Goal: Task Accomplishment & Management: Use online tool/utility

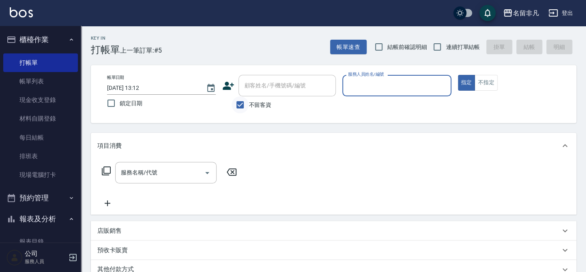
click at [246, 109] on input "不留客資" at bounding box center [239, 104] width 17 height 17
checkbox input "false"
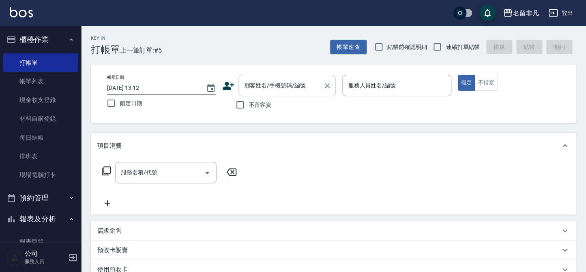
click at [255, 89] on div "顧客姓名/手機號碼/編號 顧客姓名/手機號碼/編號" at bounding box center [286, 85] width 97 height 21
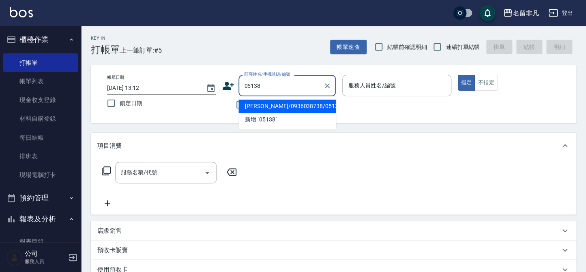
type input "[PERSON_NAME]/0936038738/05138"
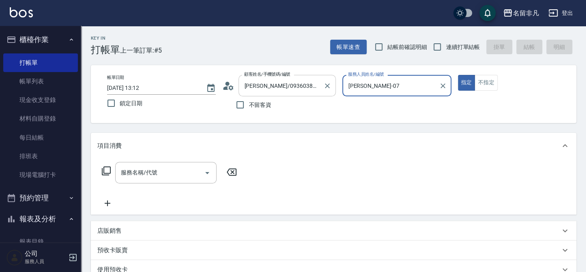
type input "[PERSON_NAME]-07"
click at [174, 169] on input "服務名稱/代號" at bounding box center [160, 173] width 82 height 14
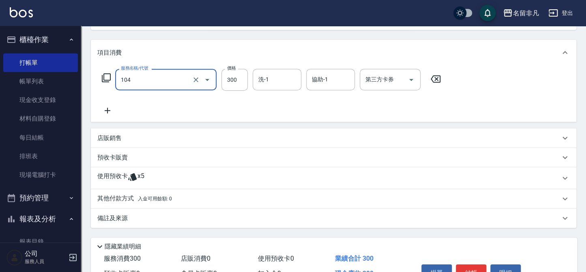
scroll to position [139, 0]
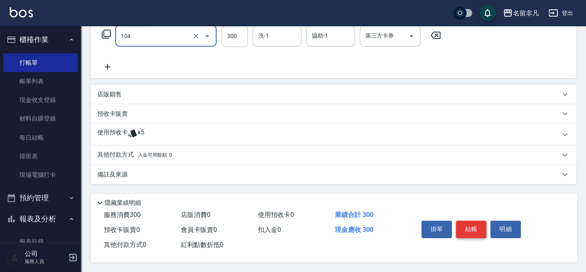
type input "洗髮(104)"
click at [474, 229] on button "結帳" at bounding box center [471, 229] width 30 height 17
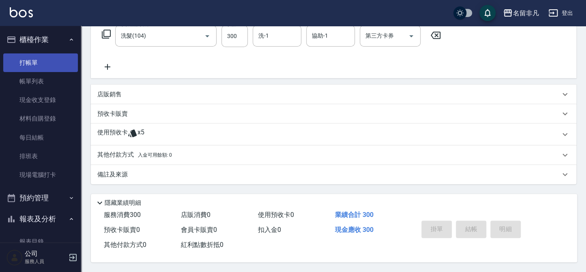
click at [24, 39] on button "櫃檯作業" at bounding box center [40, 39] width 75 height 21
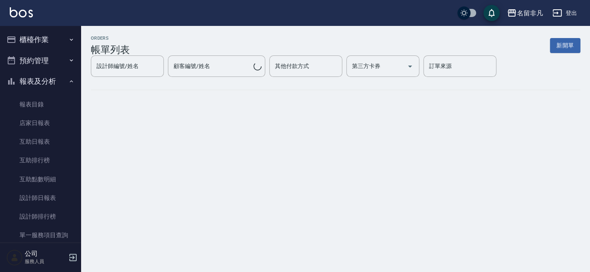
click at [36, 47] on button "櫃檯作業" at bounding box center [40, 39] width 75 height 21
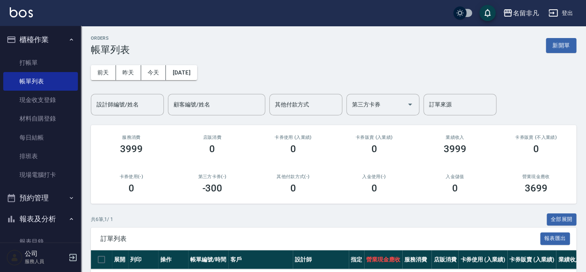
click at [28, 35] on button "櫃檯作業" at bounding box center [40, 39] width 75 height 21
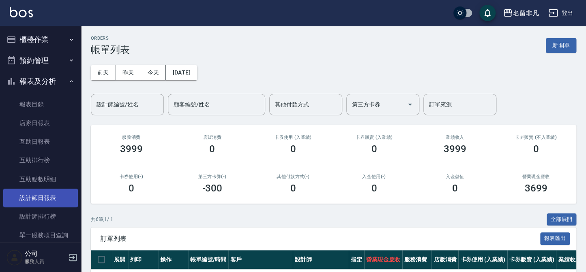
click at [45, 189] on link "設計師日報表" at bounding box center [40, 198] width 75 height 19
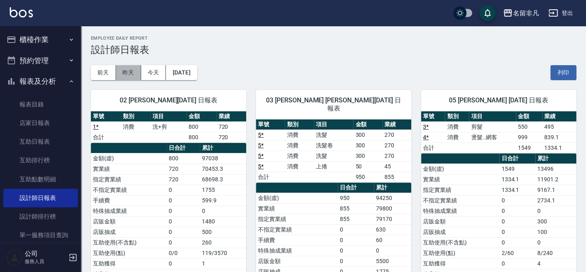
click at [133, 68] on button "昨天" at bounding box center [128, 72] width 25 height 15
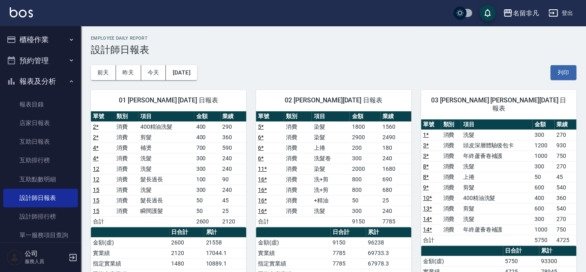
click at [21, 83] on button "報表及分析" at bounding box center [40, 81] width 75 height 21
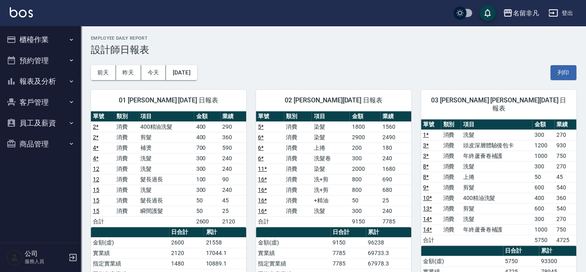
click at [25, 39] on button "櫃檯作業" at bounding box center [40, 39] width 75 height 21
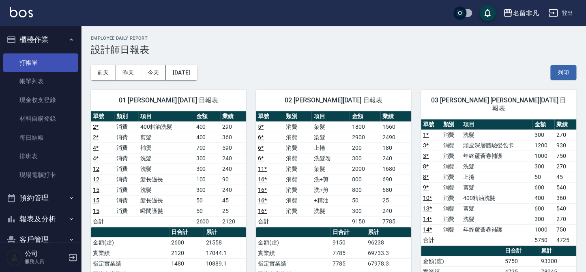
click at [33, 71] on link "打帳單" at bounding box center [40, 63] width 75 height 19
